Goal: Navigation & Orientation: Find specific page/section

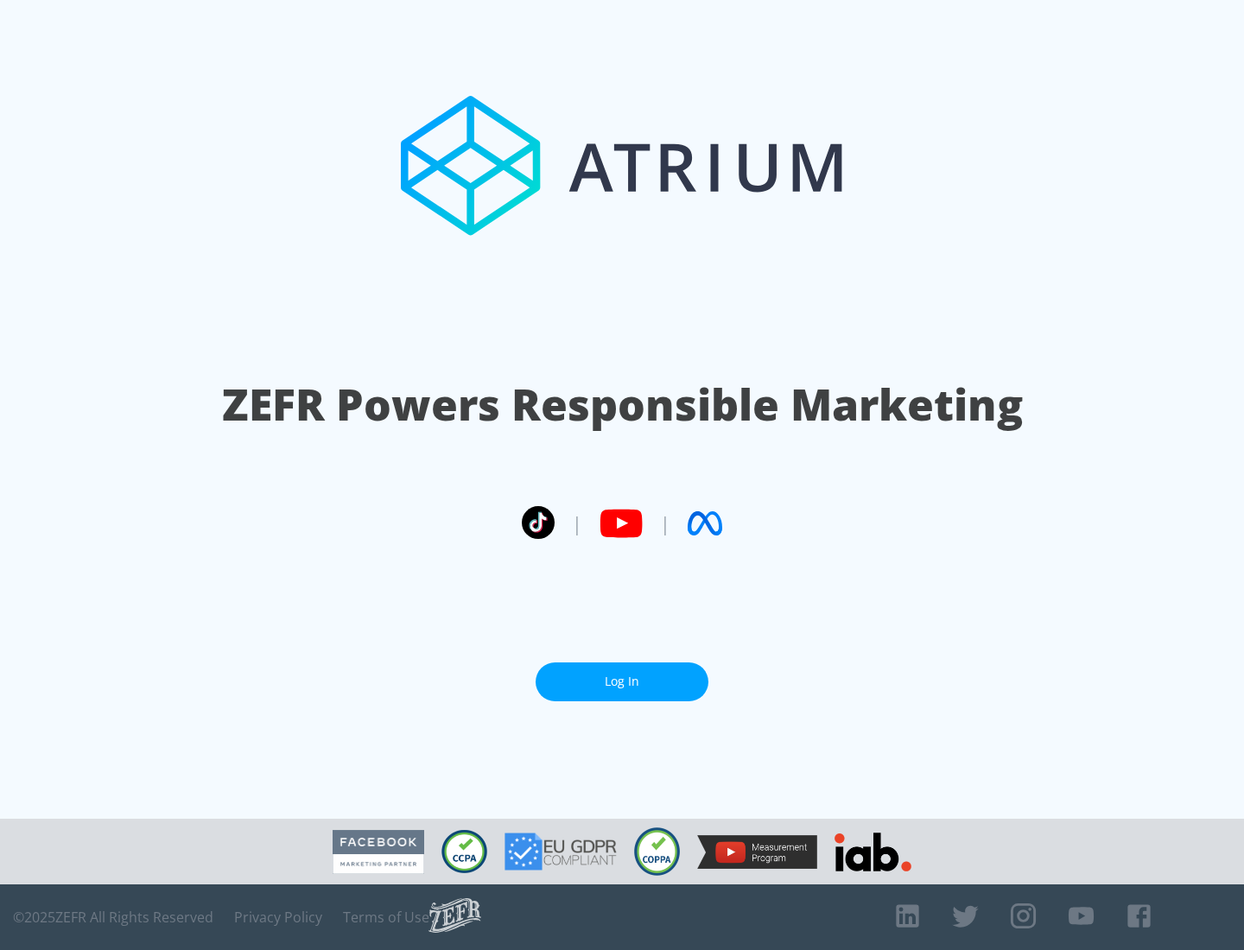
click at [622, 681] on link "Log In" at bounding box center [622, 681] width 173 height 39
